Goal: Download file/media

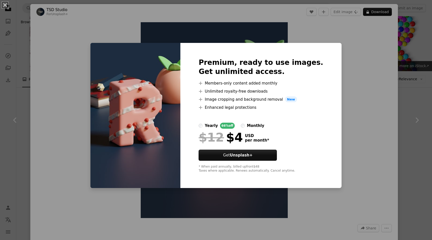
scroll to position [582, 0]
click at [5, 3] on button "An X shape" at bounding box center [5, 5] width 6 height 6
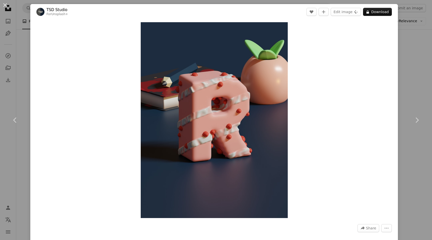
click at [5, 3] on button "An X shape" at bounding box center [5, 5] width 6 height 6
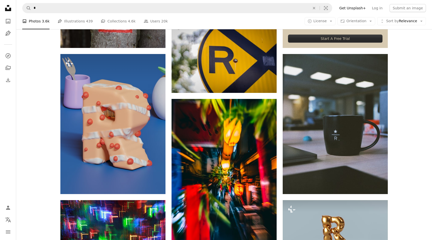
scroll to position [199, 0]
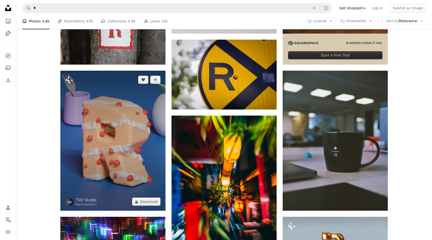
click at [144, 124] on img at bounding box center [112, 141] width 105 height 140
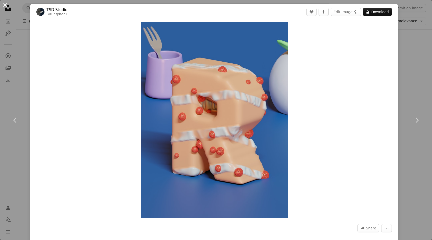
click at [3, 5] on button "An X shape" at bounding box center [5, 5] width 6 height 6
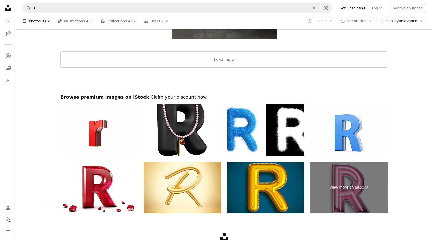
scroll to position [1114, 0]
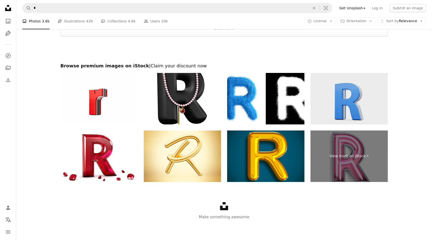
click at [353, 104] on img at bounding box center [349, 99] width 77 height 52
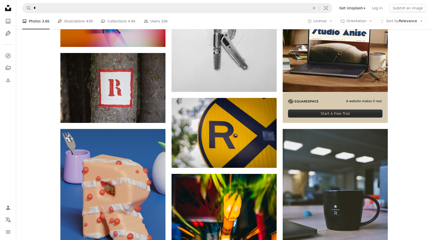
scroll to position [0, 0]
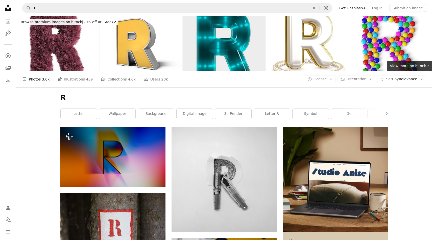
click at [226, 38] on img at bounding box center [224, 43] width 83 height 55
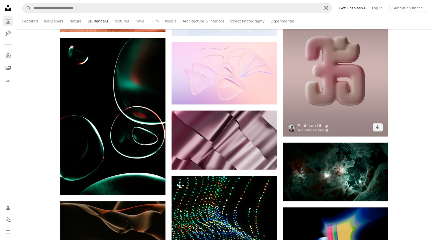
scroll to position [2273, 0]
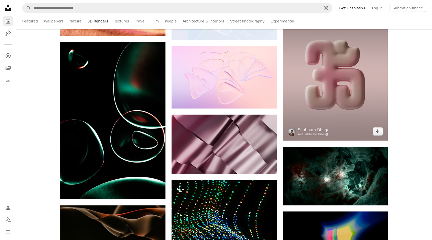
click at [315, 56] on img at bounding box center [335, 74] width 105 height 131
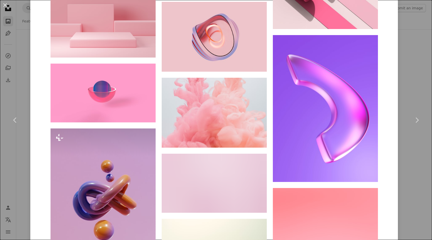
scroll to position [5137, 0]
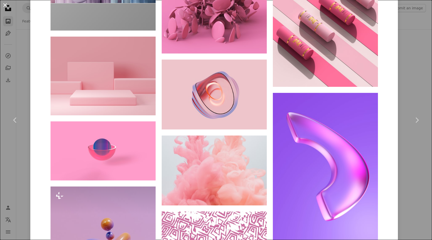
click at [4, 6] on button "An X shape" at bounding box center [5, 5] width 6 height 6
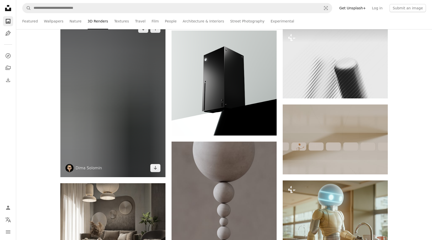
scroll to position [11966, 0]
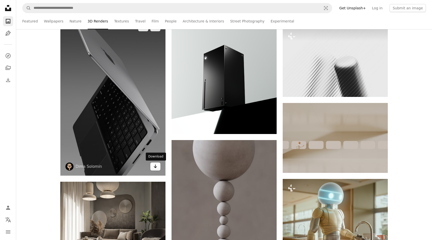
click at [156, 170] on link "Arrow pointing down" at bounding box center [155, 167] width 10 height 8
